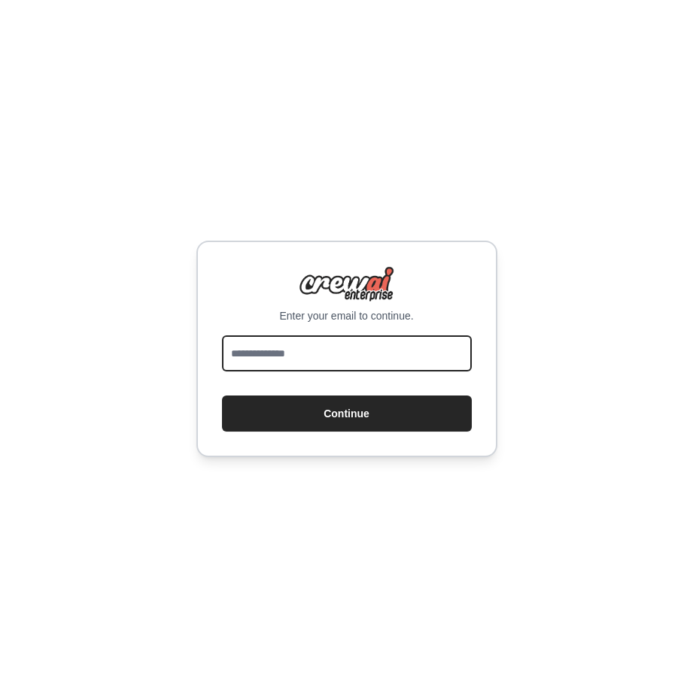
click at [308, 357] on input "email" at bounding box center [347, 354] width 250 height 36
type input "**********"
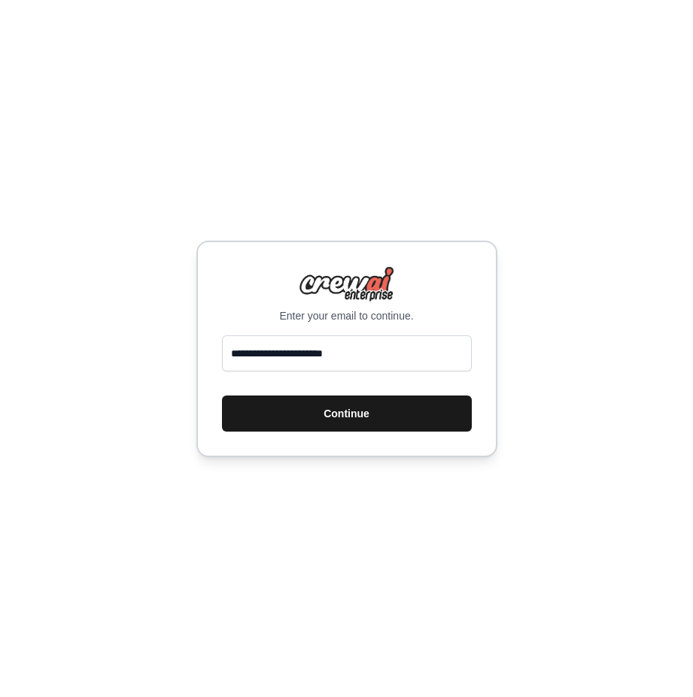
click at [321, 415] on button "Continue" at bounding box center [347, 414] width 250 height 36
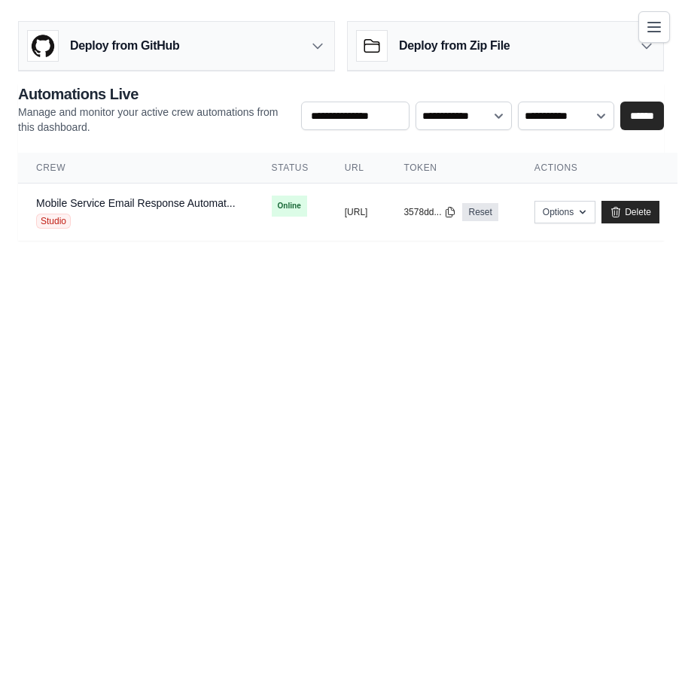
click at [653, 24] on icon "Toggle navigation" at bounding box center [654, 27] width 18 height 18
